Goal: Understand process/instructions

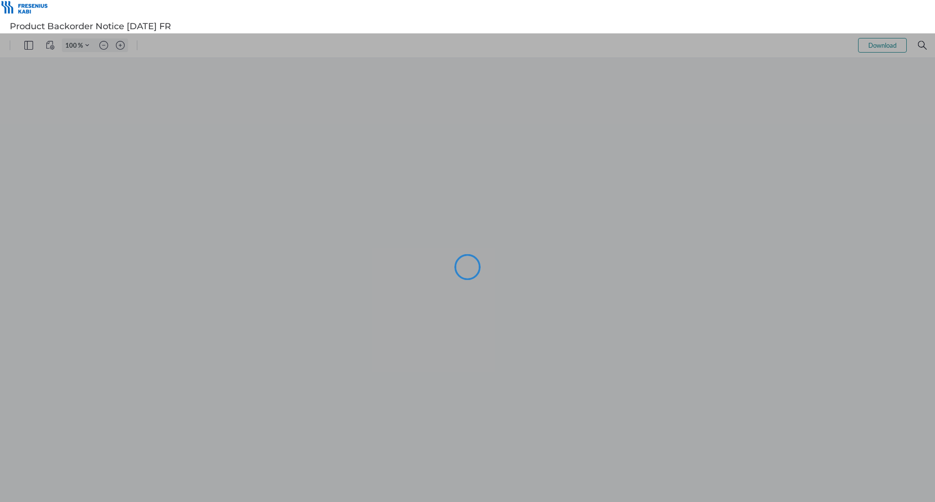
type input "114"
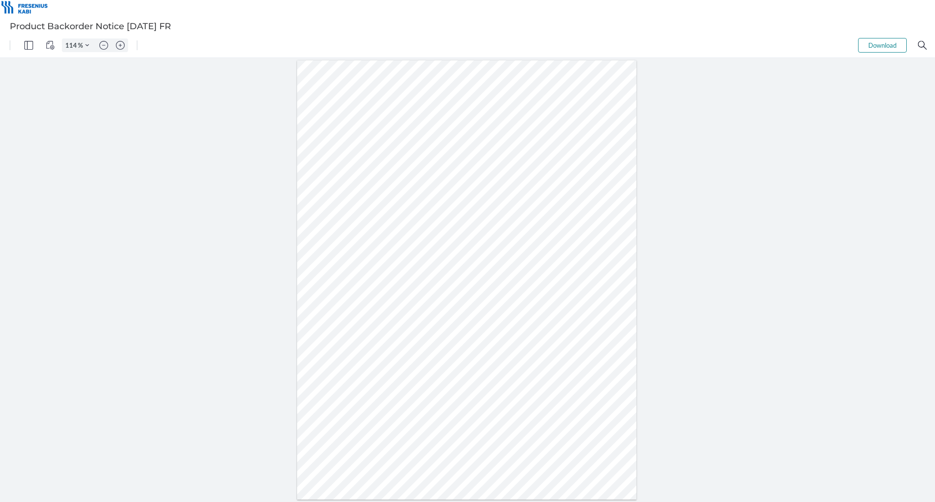
drag, startPoint x: 407, startPoint y: 223, endPoint x: 430, endPoint y: 234, distance: 25.3
click at [430, 234] on div at bounding box center [467, 280] width 340 height 440
click at [520, 239] on div at bounding box center [467, 280] width 340 height 440
drag, startPoint x: 522, startPoint y: 231, endPoint x: 418, endPoint y: 218, distance: 105.1
click at [418, 218] on div at bounding box center [467, 280] width 345 height 444
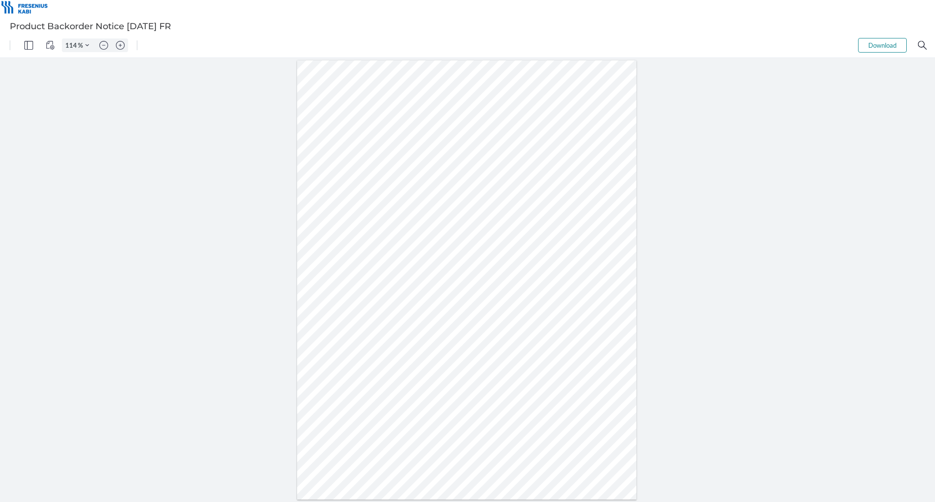
drag, startPoint x: 393, startPoint y: 224, endPoint x: 450, endPoint y: 234, distance: 57.9
click at [450, 234] on div at bounding box center [467, 280] width 340 height 440
click at [487, 238] on div at bounding box center [467, 280] width 340 height 440
drag, startPoint x: 369, startPoint y: 360, endPoint x: 338, endPoint y: 315, distance: 55.0
click at [338, 315] on div at bounding box center [467, 280] width 345 height 444
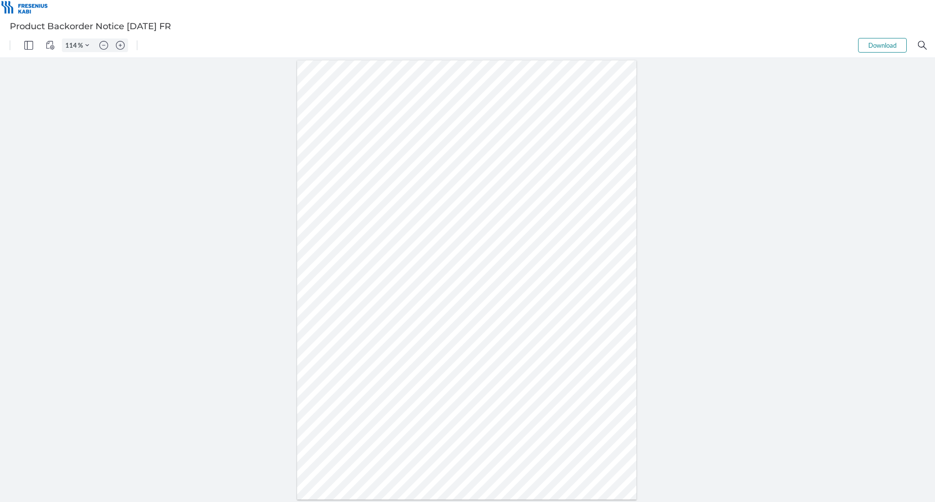
drag, startPoint x: 330, startPoint y: 306, endPoint x: 354, endPoint y: 363, distance: 62.3
click at [354, 363] on div at bounding box center [467, 280] width 340 height 440
click at [348, 362] on div at bounding box center [467, 280] width 340 height 440
drag, startPoint x: 339, startPoint y: 355, endPoint x: 322, endPoint y: 306, distance: 51.6
click at [322, 306] on div at bounding box center [467, 280] width 340 height 440
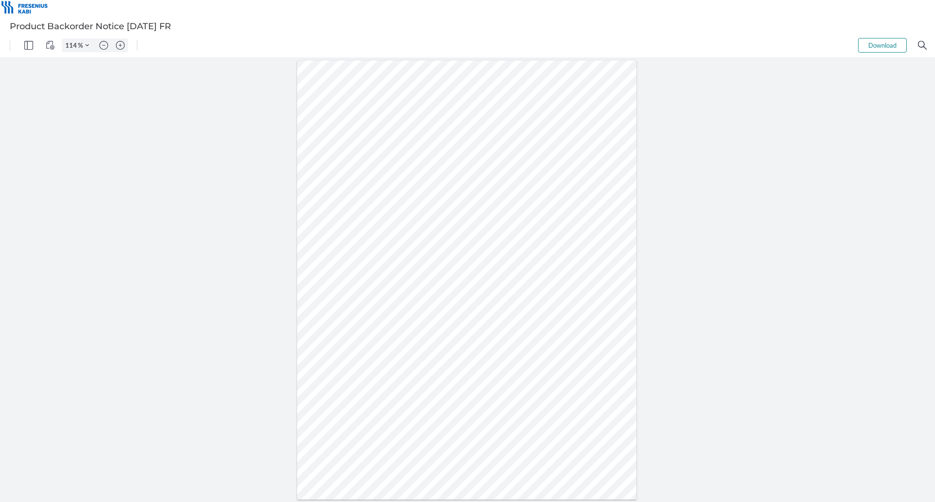
click at [348, 309] on div at bounding box center [467, 280] width 340 height 440
